Goal: Information Seeking & Learning: Find specific fact

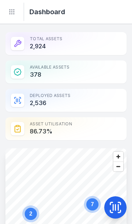
click at [116, 207] on icon at bounding box center [114, 206] width 13 height 13
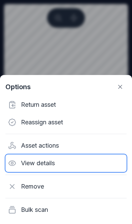
click at [52, 161] on div "View details" at bounding box center [65, 163] width 121 height 18
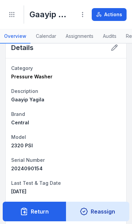
scroll to position [14, 0]
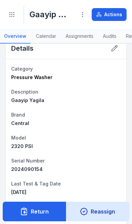
click at [40, 207] on button "Return" at bounding box center [34, 211] width 63 height 20
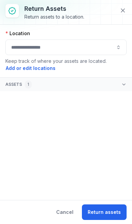
click at [126, 10] on button at bounding box center [122, 10] width 13 height 13
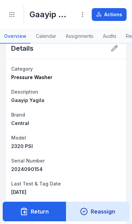
click at [41, 209] on button "Return" at bounding box center [34, 211] width 63 height 20
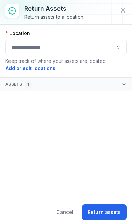
click at [72, 211] on button "Cancel" at bounding box center [64, 212] width 29 height 16
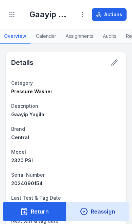
scroll to position [0, 0]
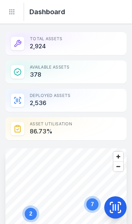
click at [113, 207] on icon at bounding box center [113, 207] width 0 height 6
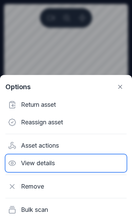
click at [50, 163] on div "View details" at bounding box center [65, 163] width 121 height 18
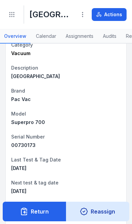
scroll to position [41, 0]
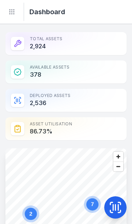
click at [115, 208] on icon at bounding box center [115, 207] width 0 height 6
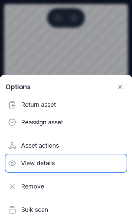
click at [46, 167] on div "View details" at bounding box center [65, 163] width 121 height 18
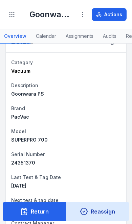
scroll to position [21, 0]
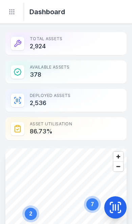
click at [118, 207] on icon at bounding box center [118, 207] width 0 height 6
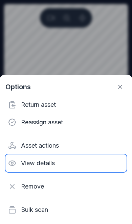
click at [51, 166] on div "View details" at bounding box center [65, 163] width 121 height 18
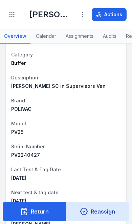
scroll to position [29, 0]
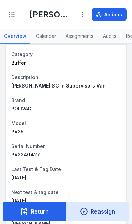
click at [103, 146] on dt "Serial Number" at bounding box center [65, 146] width 109 height 8
copy span "PV2240427"
